Goal: Information Seeking & Learning: Learn about a topic

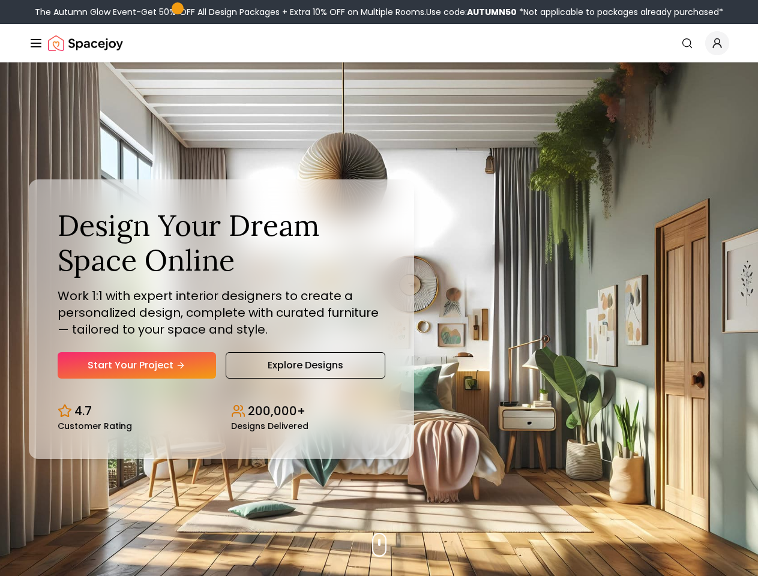
click at [0, 0] on button "How It Works" at bounding box center [0, 0] width 0 height 0
click at [0, 0] on button "Design Portfolio" at bounding box center [0, 0] width 0 height 0
